Goal: Navigation & Orientation: Find specific page/section

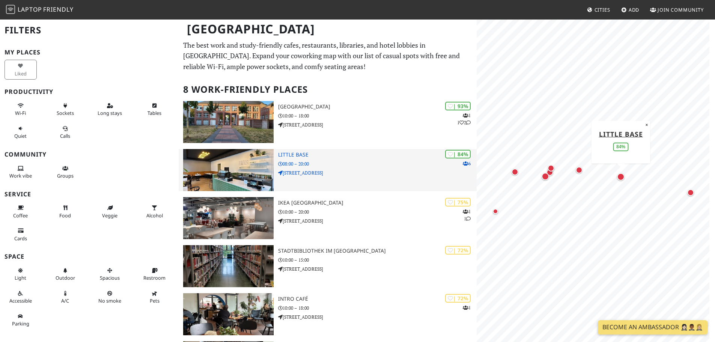
click at [233, 168] on img at bounding box center [228, 170] width 90 height 42
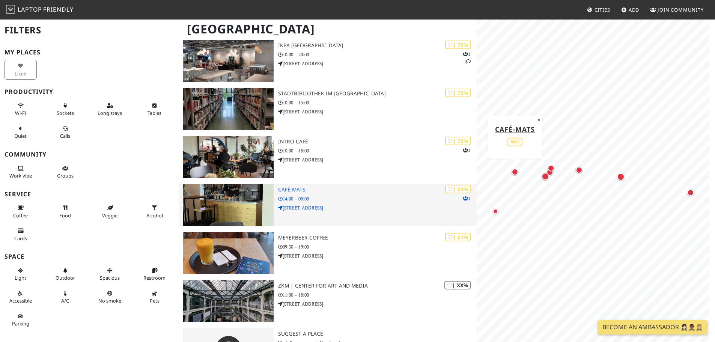
scroll to position [192, 0]
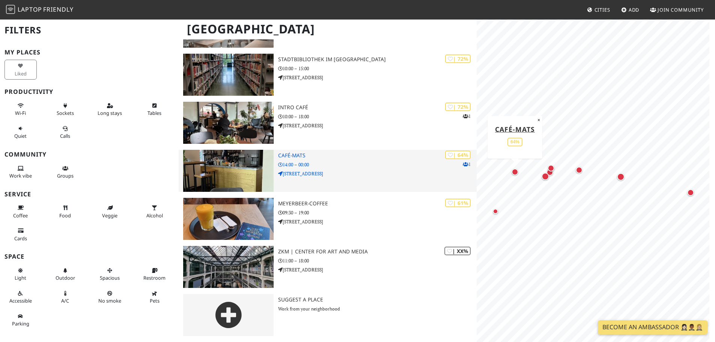
click at [232, 170] on img at bounding box center [228, 171] width 90 height 42
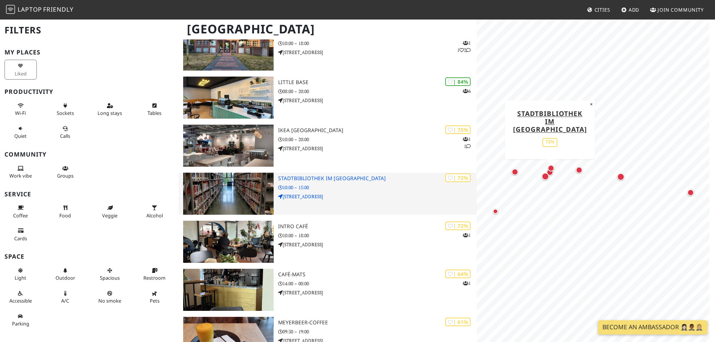
scroll to position [100, 0]
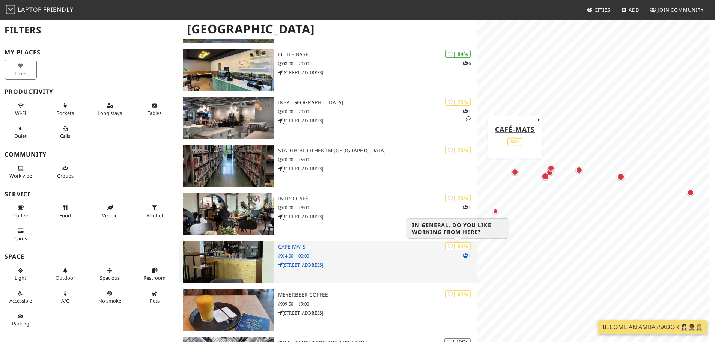
click at [458, 244] on div "| 64%" at bounding box center [458, 246] width 26 height 9
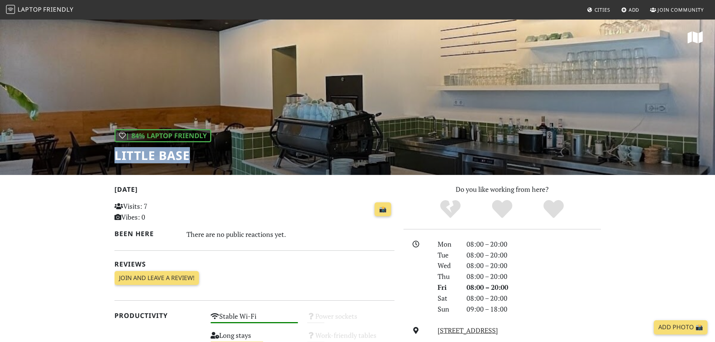
drag, startPoint x: 115, startPoint y: 160, endPoint x: 198, endPoint y: 158, distance: 83.0
click at [198, 158] on h1 "Little Base" at bounding box center [163, 155] width 97 height 14
copy h1 "Little Base"
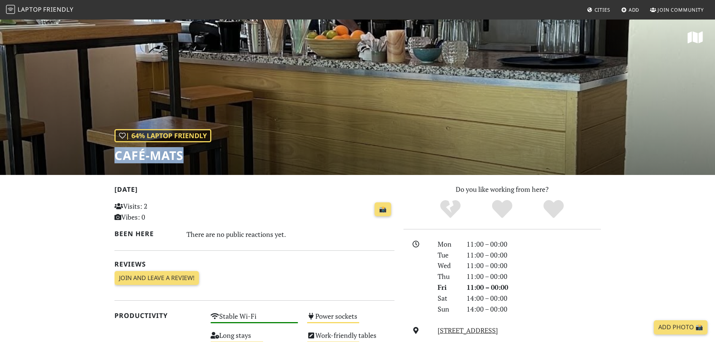
drag, startPoint x: 187, startPoint y: 158, endPoint x: 117, endPoint y: 156, distance: 69.5
click at [117, 156] on h1 "café-mats" at bounding box center [163, 155] width 97 height 14
copy h1 "café-mats"
